Goal: Task Accomplishment & Management: Use online tool/utility

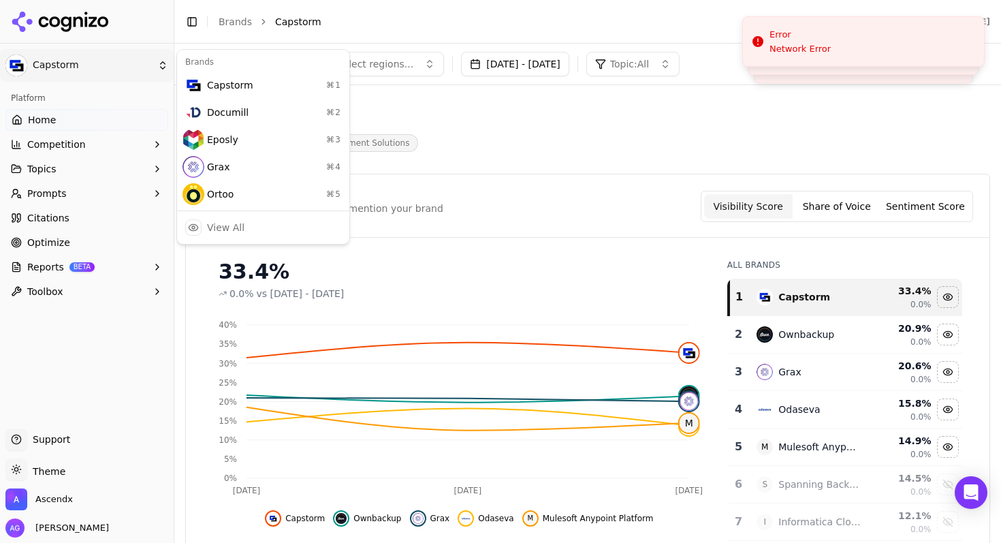
click at [65, 61] on html "Capstorm Platform Home Competition Topics Prompts Citations Optimize Reports BE…" at bounding box center [500, 271] width 1001 height 543
click at [210, 143] on div "Eposly ⌘ 3" at bounding box center [263, 139] width 167 height 27
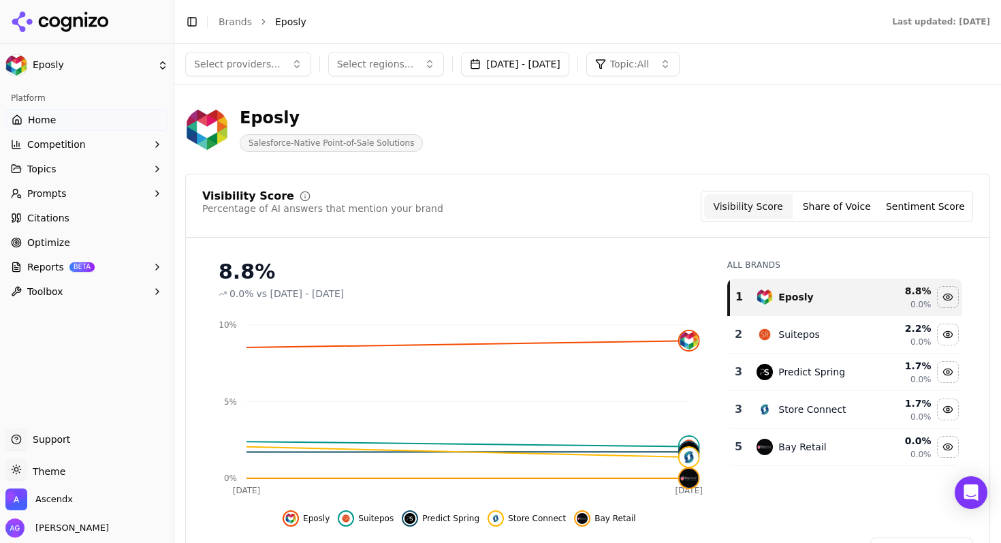
click at [54, 148] on span "Competition" at bounding box center [56, 145] width 59 height 14
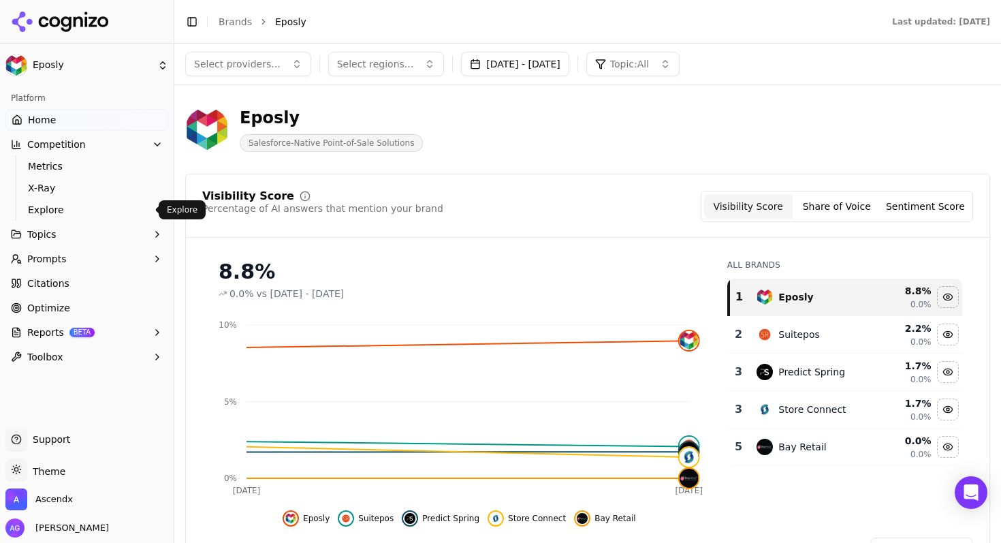
click at [50, 206] on span "Explore" at bounding box center [87, 210] width 119 height 14
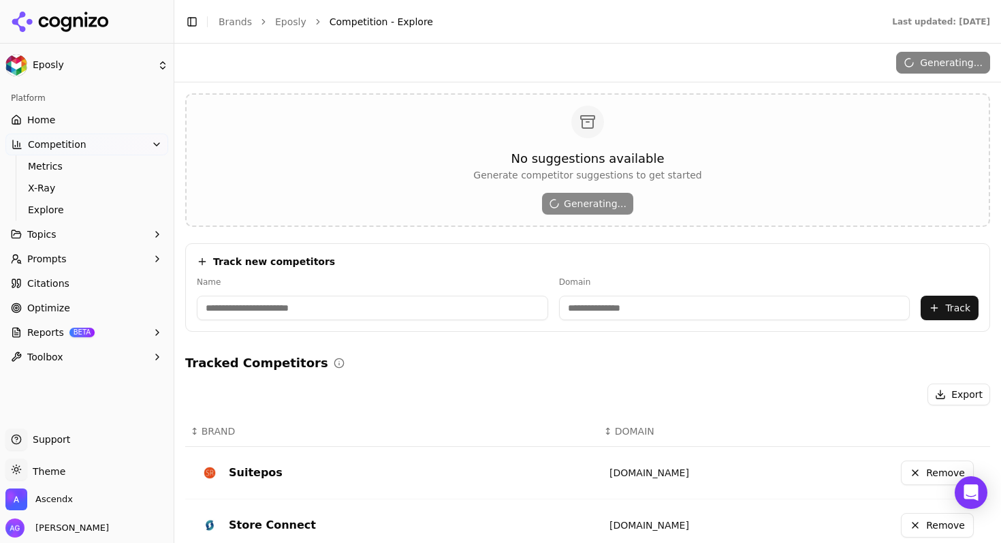
click at [243, 303] on input at bounding box center [372, 308] width 351 height 25
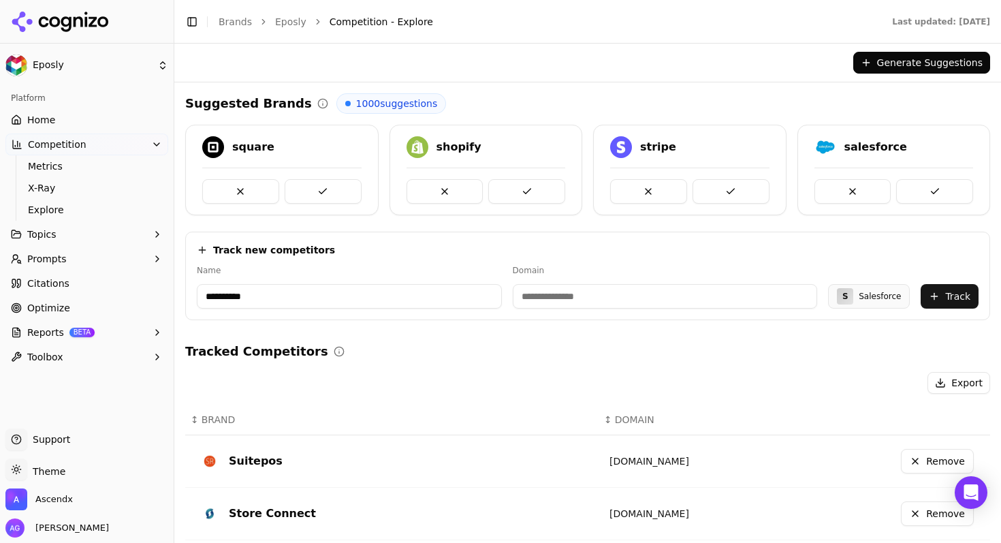
type input "**********"
click at [565, 296] on input "**********" at bounding box center [665, 296] width 305 height 25
click at [950, 294] on button "Track" at bounding box center [950, 296] width 58 height 25
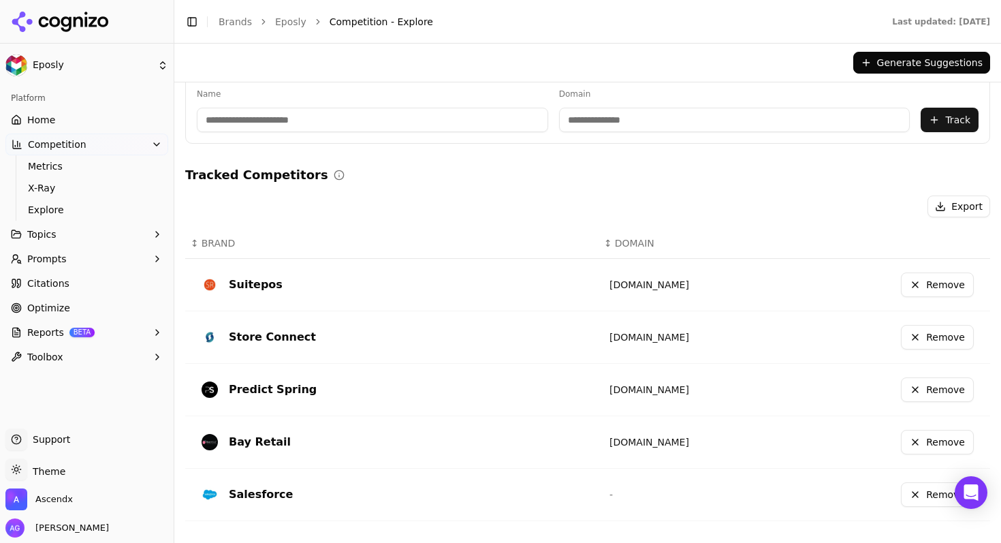
scroll to position [153, 0]
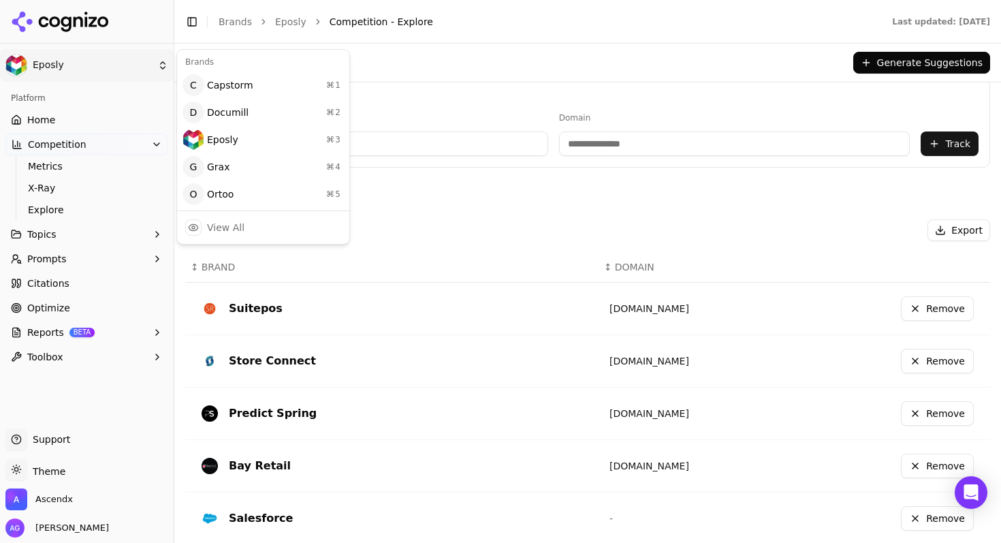
click at [53, 68] on html "Eposly Platform Home Competition Metrics X-Ray Explore Topics Prompts Citations…" at bounding box center [500, 271] width 1001 height 543
click at [42, 115] on html "Eposly Platform Home Competition Metrics X-Ray Explore Topics Prompts Citations…" at bounding box center [500, 271] width 1001 height 543
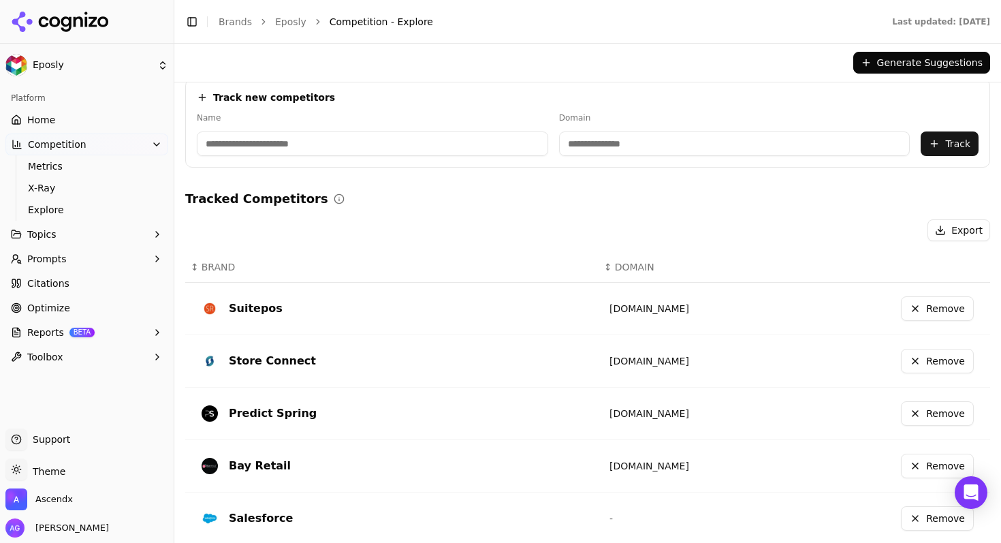
click at [42, 119] on span "Home" at bounding box center [41, 120] width 28 height 14
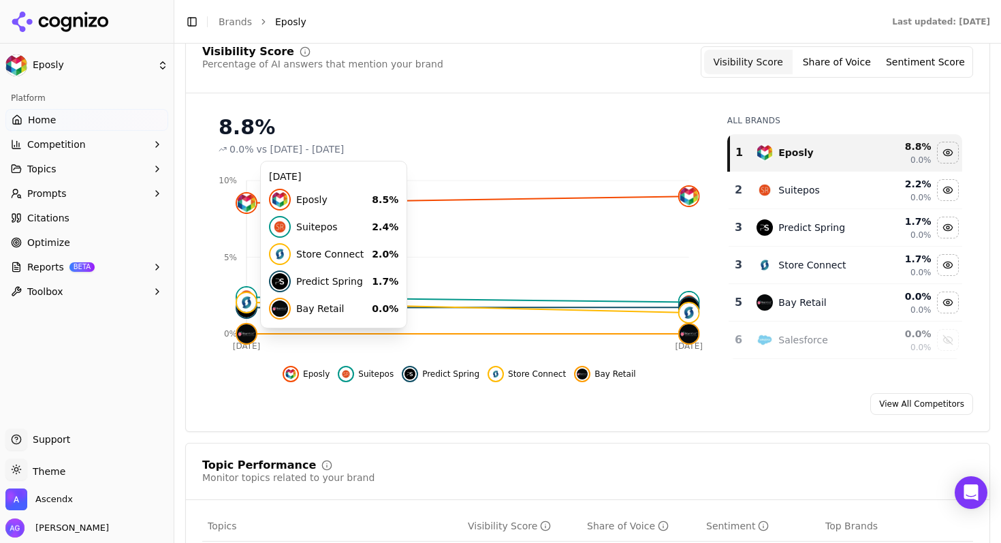
scroll to position [147, 0]
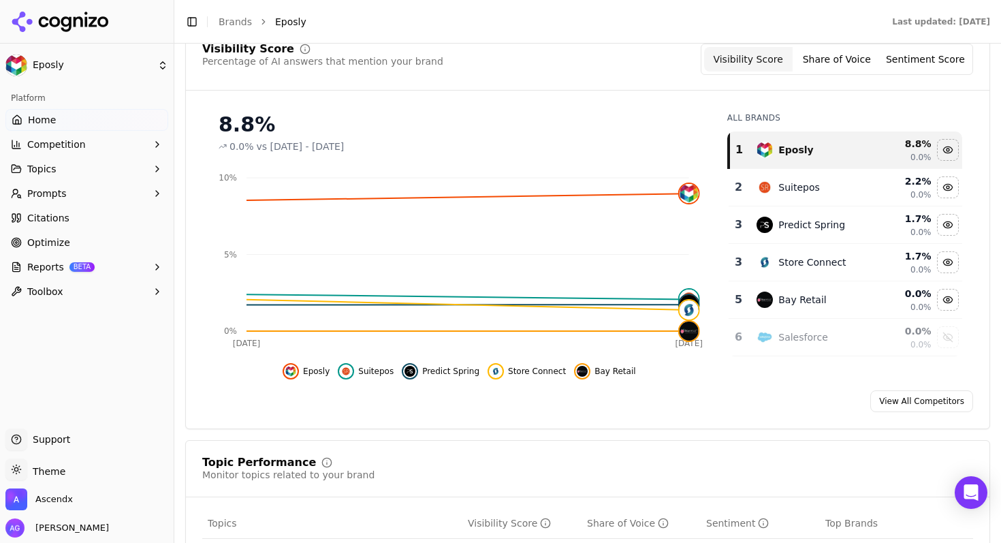
click at [232, 93] on div "Visibility Score Percentage of AI answers that mention your brand Visibility Sc…" at bounding box center [587, 228] width 805 height 403
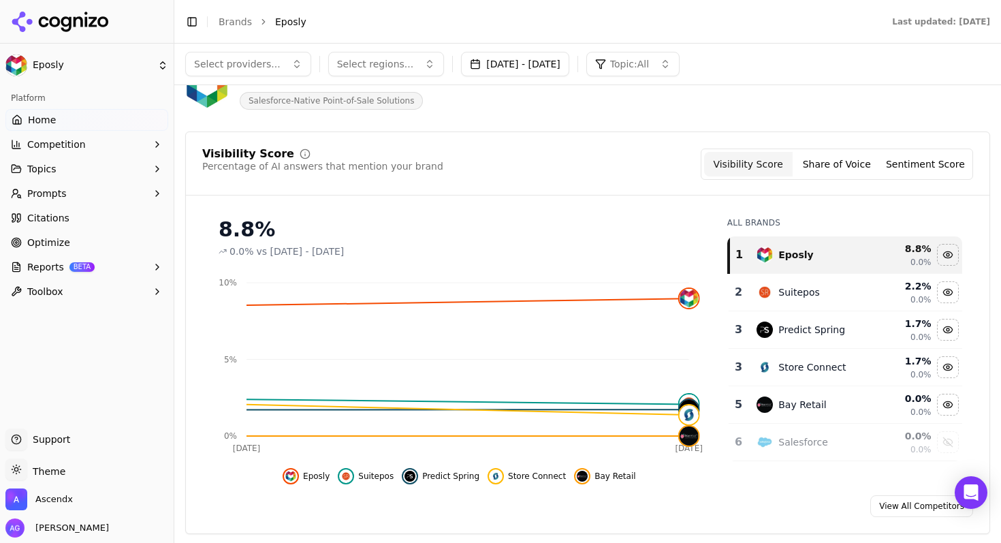
scroll to position [34, 0]
